Goal: Information Seeking & Learning: Check status

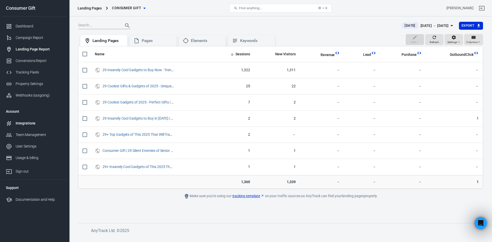
click at [31, 123] on div "Integrations" at bounding box center [40, 123] width 48 height 5
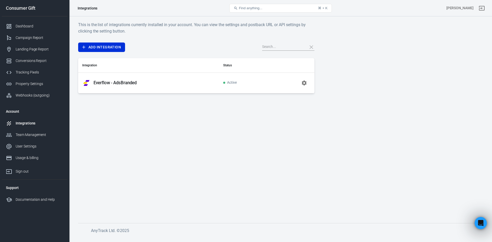
click at [123, 85] on p "Everflow - AdsBranded" at bounding box center [114, 82] width 43 height 5
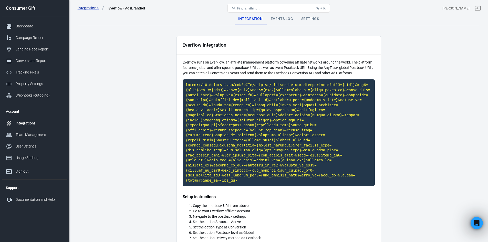
click at [296, 16] on div "Integrations Everflow - AdsBranded Find anything... ⌘ + K [PERSON_NAME]" at bounding box center [278, 8] width 418 height 16
click at [302, 18] on div "Settings" at bounding box center [310, 19] width 26 height 12
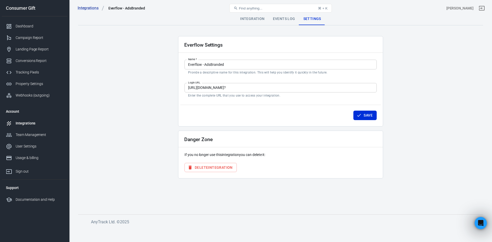
click at [276, 19] on div "Events Log" at bounding box center [284, 19] width 30 height 12
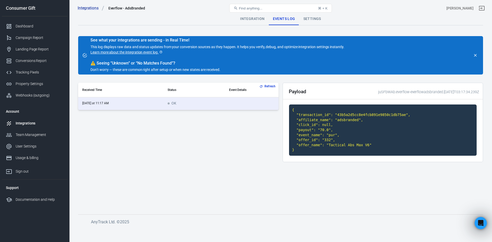
click at [255, 18] on div "Integration" at bounding box center [252, 19] width 33 height 12
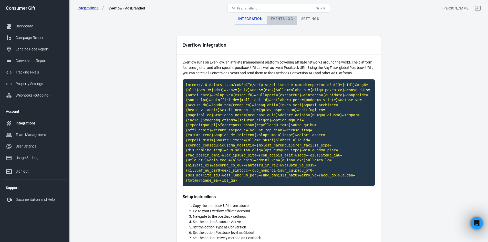
click at [282, 17] on div "Events Log" at bounding box center [282, 19] width 30 height 12
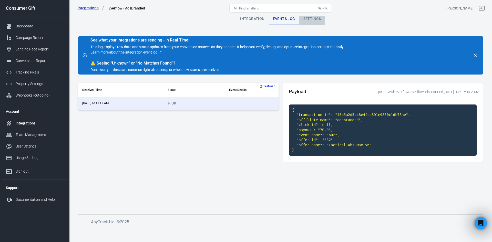
click at [307, 19] on div "Settings" at bounding box center [312, 19] width 26 height 12
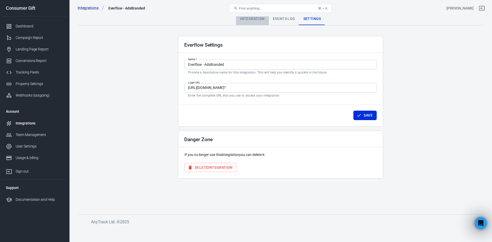
click at [244, 20] on div "Integration" at bounding box center [252, 19] width 33 height 12
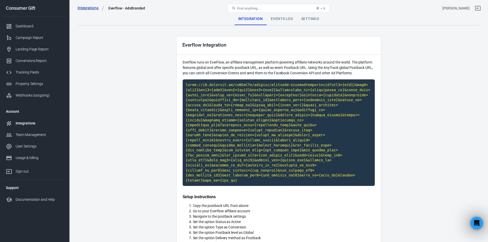
click at [87, 9] on link "Integrations" at bounding box center [91, 7] width 27 height 5
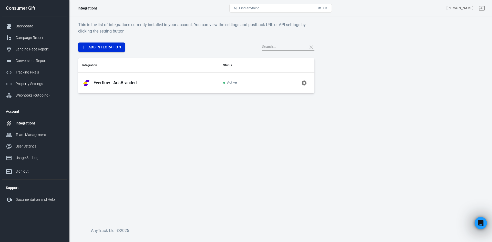
click at [107, 45] on link "Add Integration" at bounding box center [101, 47] width 47 height 9
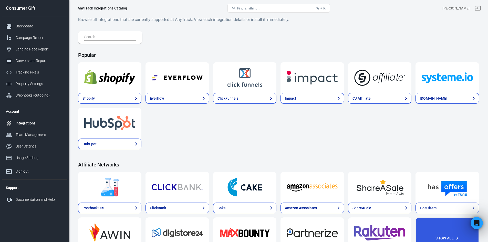
click at [183, 79] on img at bounding box center [177, 77] width 51 height 18
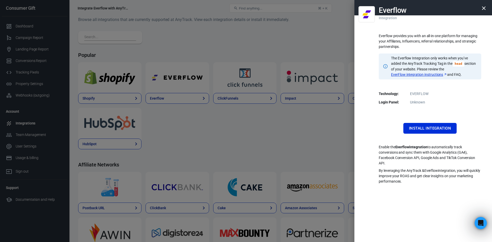
click at [431, 75] on link "EverFlow integration instructions" at bounding box center [419, 74] width 56 height 5
click at [203, 42] on div at bounding box center [246, 121] width 492 height 242
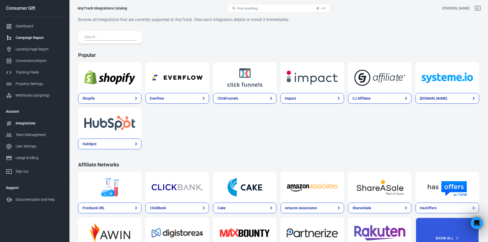
click at [35, 37] on div "Campaign Report" at bounding box center [40, 37] width 48 height 5
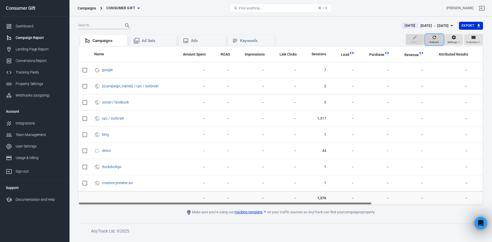
click at [429, 40] on button "Refresh" at bounding box center [434, 39] width 18 height 11
click at [39, 121] on div "Integrations" at bounding box center [40, 123] width 48 height 5
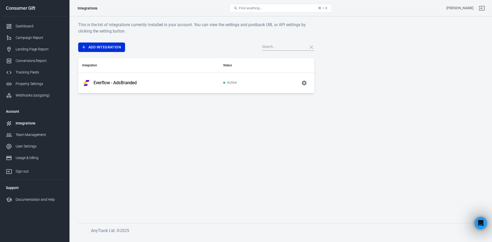
click at [207, 87] on td "Everflow - AdsBranded" at bounding box center [148, 82] width 141 height 21
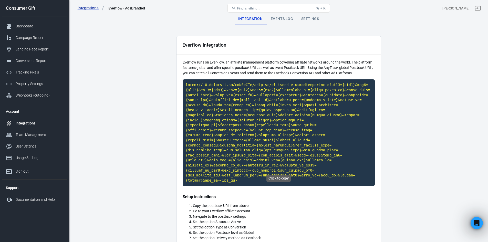
click at [437, 93] on main "Integration Events Log Settings Everflow Integration Everflow runs on EverFlow,…" at bounding box center [278, 195] width 401 height 365
click at [286, 21] on div "Events Log" at bounding box center [282, 19] width 30 height 12
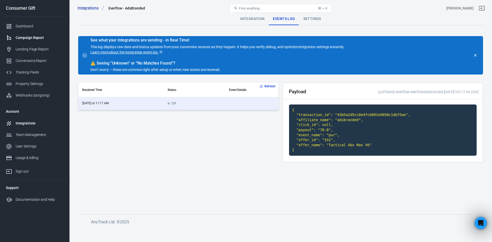
click at [35, 41] on link "Campaign Report" at bounding box center [35, 38] width 66 height 12
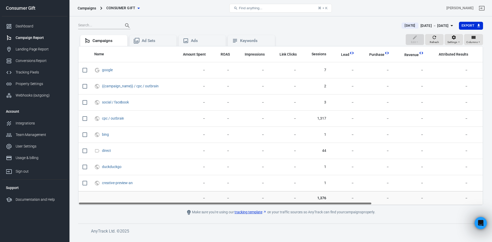
click at [313, 58] on th "Sessions" at bounding box center [315, 54] width 29 height 16
drag, startPoint x: 315, startPoint y: 56, endPoint x: 330, endPoint y: 77, distance: 25.6
click at [316, 56] on span "Sessions" at bounding box center [318, 54] width 15 height 5
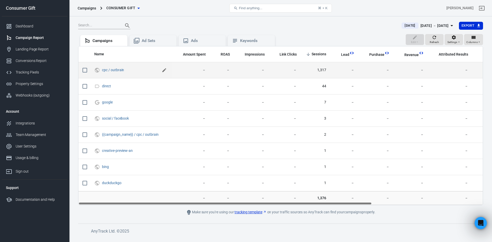
click at [163, 71] on icon "scrollable content" at bounding box center [164, 70] width 4 height 4
click at [166, 70] on icon "scrollable content" at bounding box center [164, 70] width 6 height 6
click at [116, 72] on link "cpc / outbrain" at bounding box center [113, 70] width 22 height 4
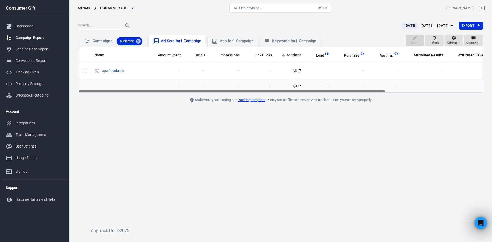
click at [172, 44] on div "Ad Sets for 1 Campaign" at bounding box center [177, 41] width 49 height 6
click at [238, 44] on div "Ads for 1 Campaign" at bounding box center [233, 41] width 42 height 6
click at [286, 39] on div "Keywords for 1 Campaign" at bounding box center [294, 40] width 44 height 5
click at [144, 41] on div "Campaigns 1 Selected" at bounding box center [113, 41] width 66 height 12
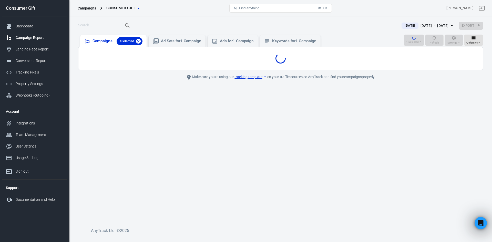
click at [140, 41] on icon at bounding box center [138, 41] width 5 height 5
